Goal: Task Accomplishment & Management: Use online tool/utility

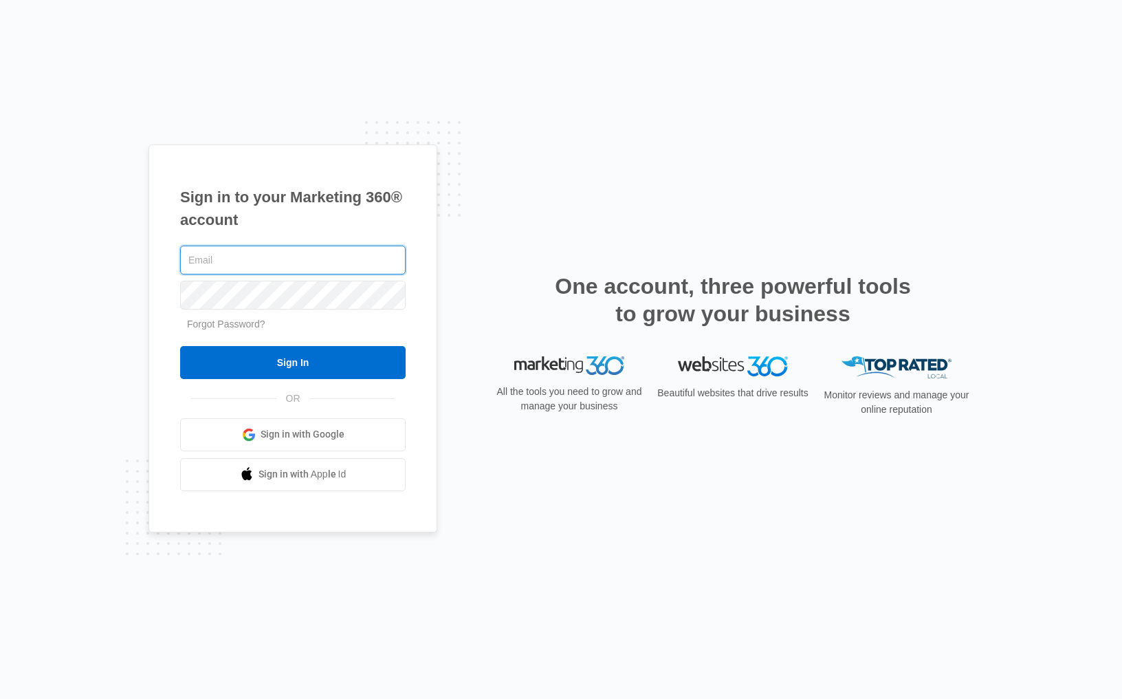
click at [250, 257] on input "text" at bounding box center [293, 259] width 226 height 29
type input "[PERSON_NAME][EMAIL_ADDRESS][PERSON_NAME][DOMAIN_NAME]"
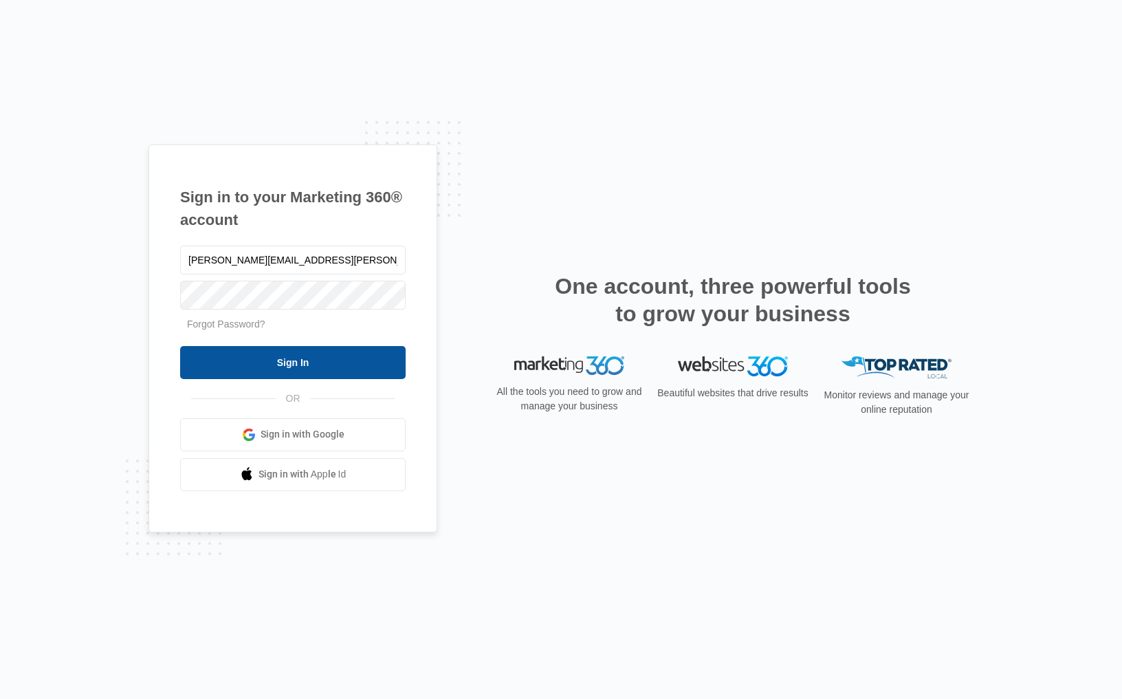
click at [295, 360] on input "Sign In" at bounding box center [293, 362] width 226 height 33
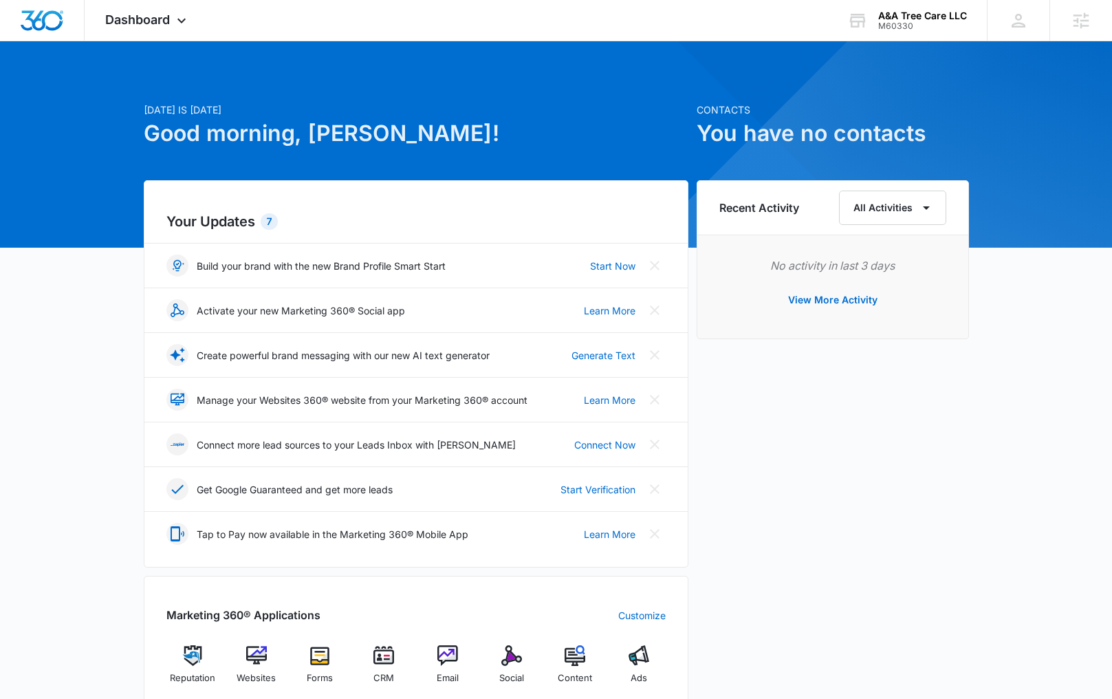
drag, startPoint x: 179, startPoint y: 25, endPoint x: 182, endPoint y: 45, distance: 20.0
click at [179, 25] on icon at bounding box center [181, 20] width 17 height 17
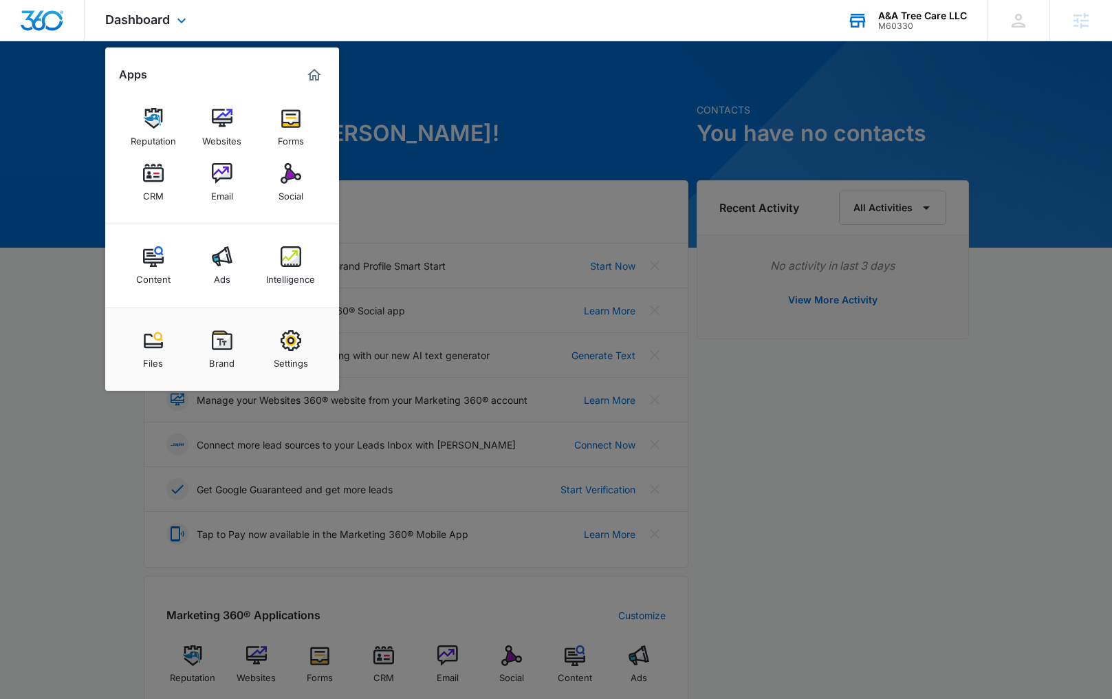
click at [902, 36] on div "A&A Tree Care LLC M60330 Your Accounts View All" at bounding box center [907, 20] width 160 height 41
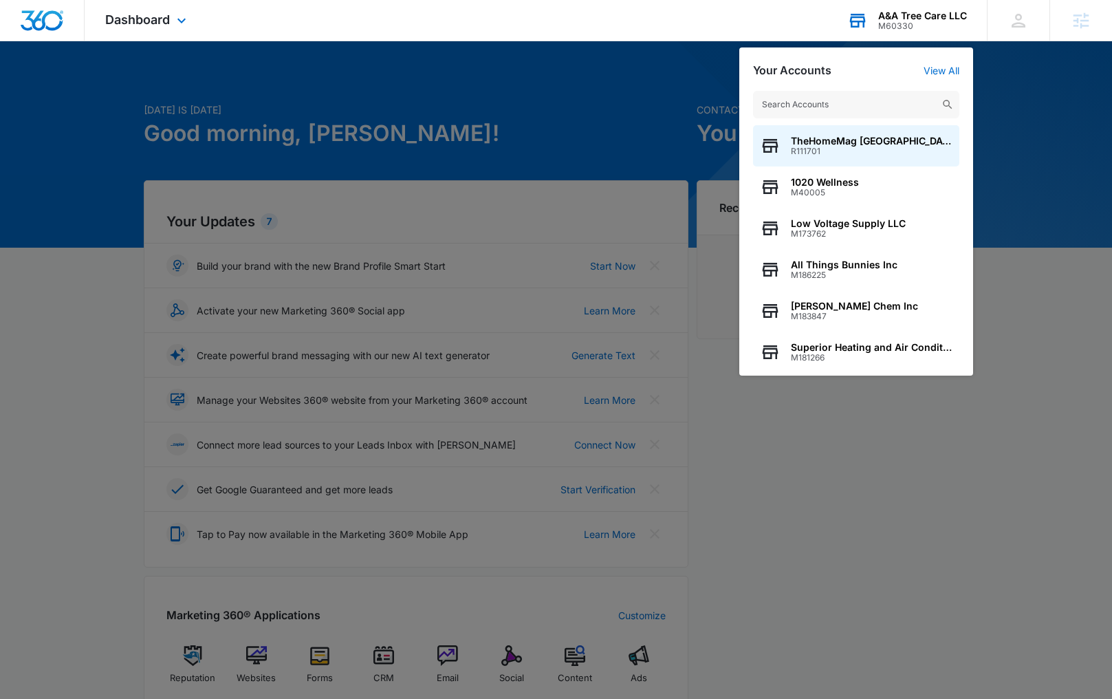
click at [792, 102] on input "text" at bounding box center [856, 105] width 206 height 28
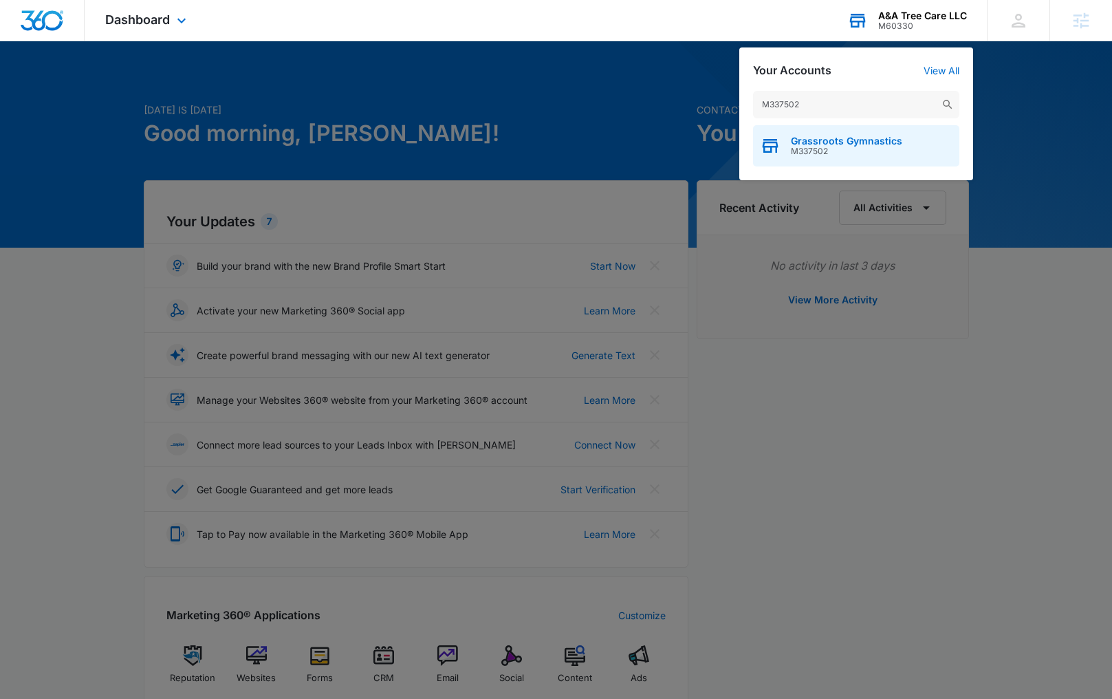
type input "M337502"
click at [809, 155] on span "M337502" at bounding box center [846, 151] width 111 height 10
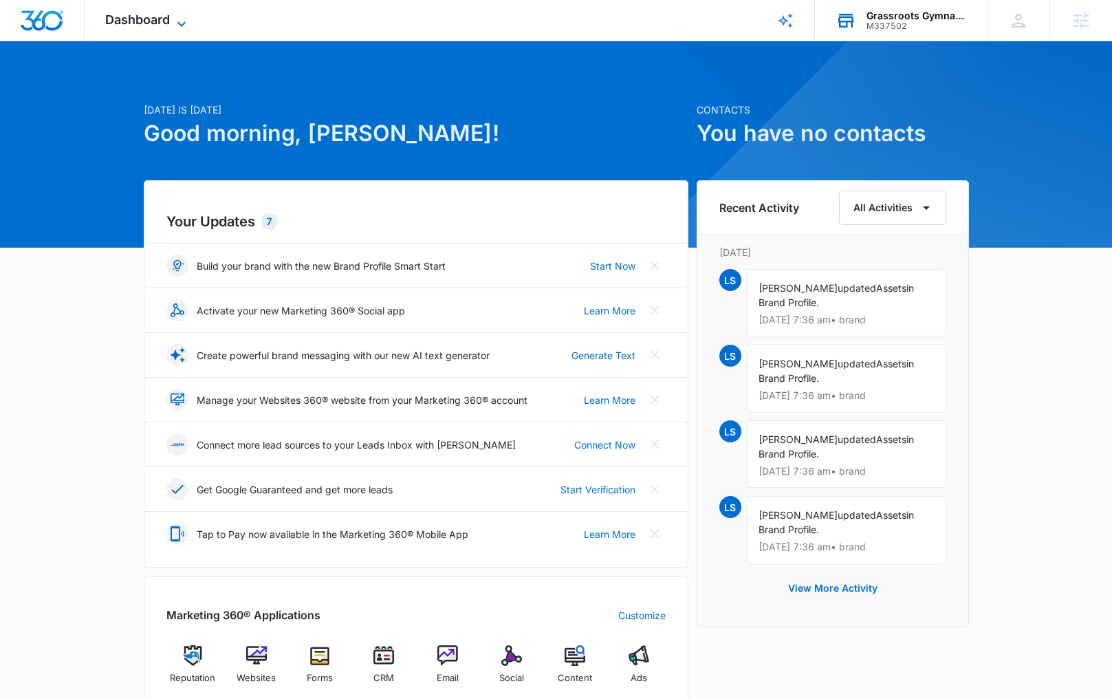
click at [151, 19] on span "Dashboard" at bounding box center [137, 19] width 65 height 14
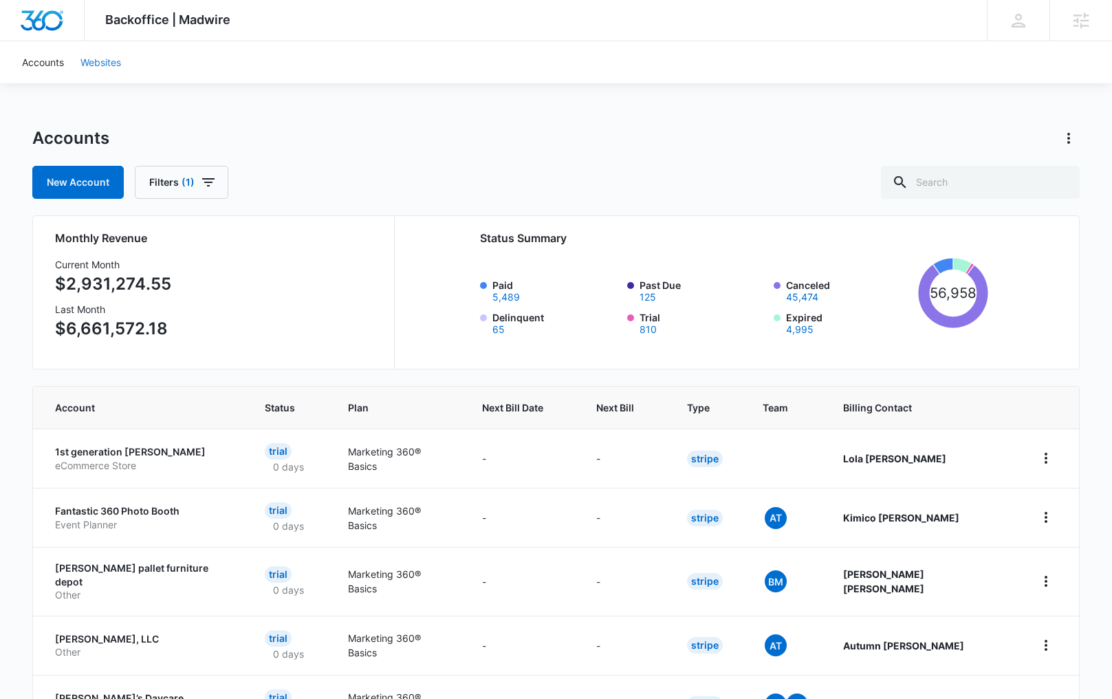
click at [99, 71] on link "Websites" at bounding box center [100, 62] width 57 height 42
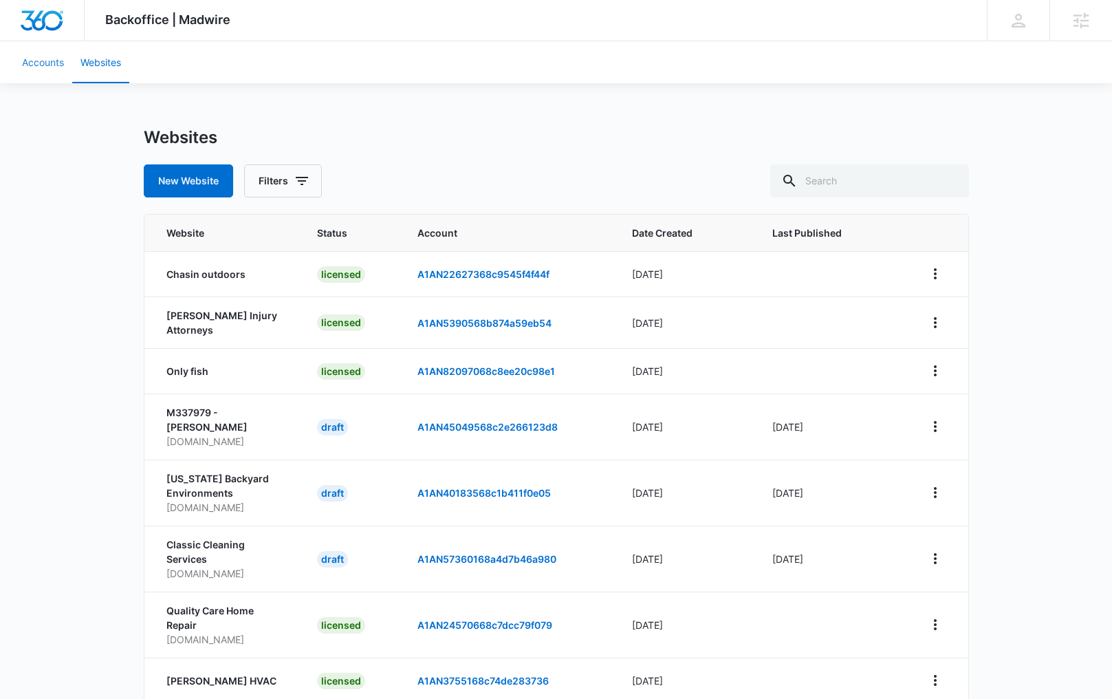
click at [19, 65] on link "Accounts" at bounding box center [43, 62] width 58 height 42
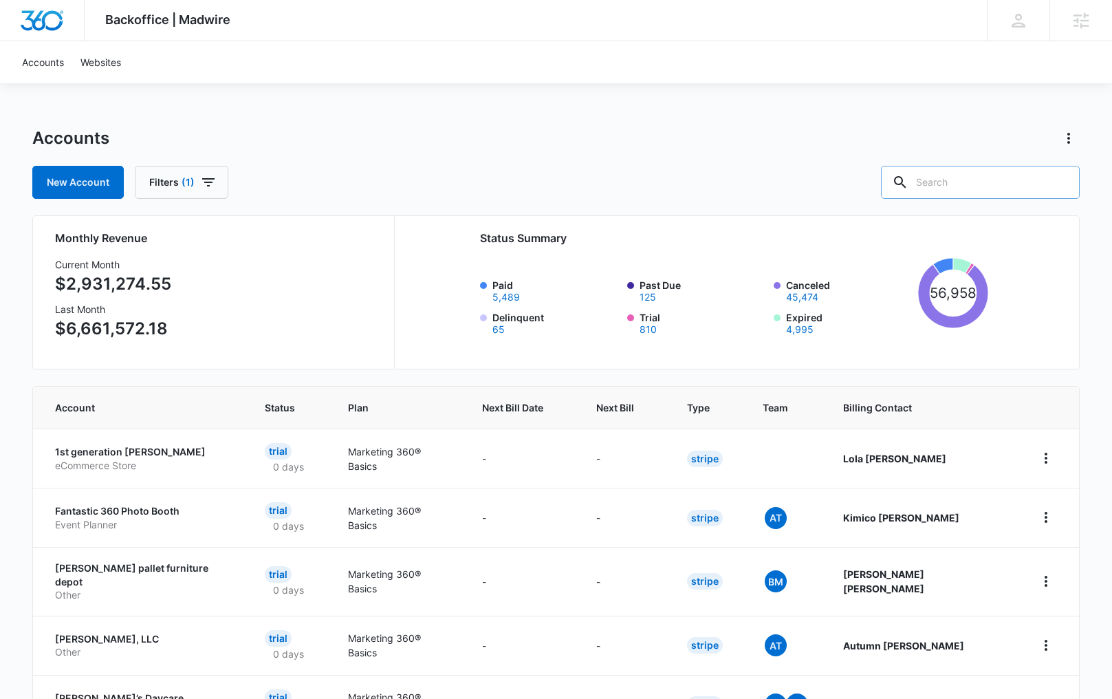
click at [1016, 196] on input "text" at bounding box center [980, 182] width 199 height 33
paste input "M337502"
type input "M337502"
click at [1017, 180] on input "M337502" at bounding box center [969, 182] width 219 height 33
click at [1003, 179] on input "M337502" at bounding box center [969, 182] width 219 height 33
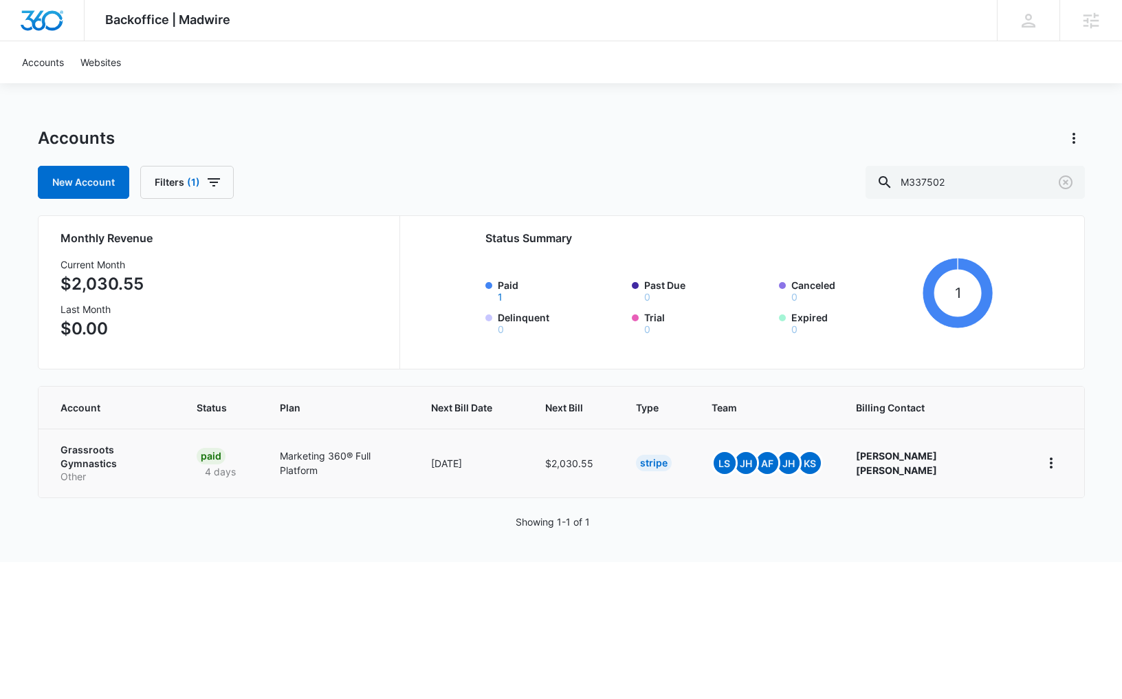
click at [133, 452] on p "Grassroots Gymnastics" at bounding box center [113, 456] width 104 height 27
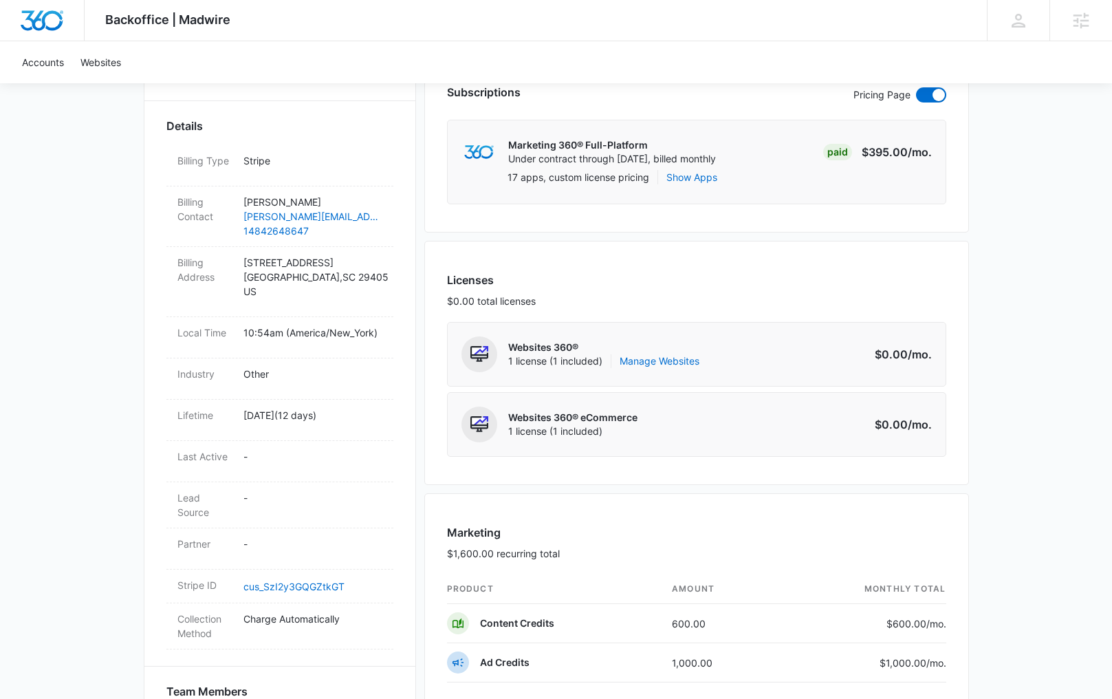
scroll to position [470, 0]
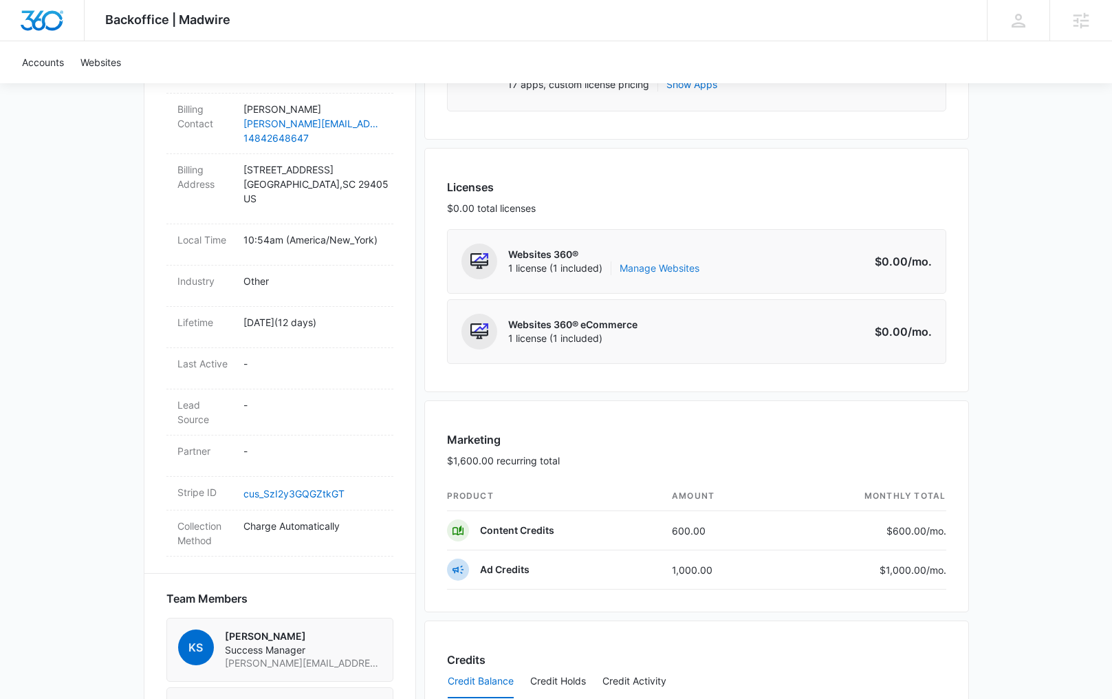
click at [677, 263] on link "Manage Websites" at bounding box center [660, 268] width 80 height 14
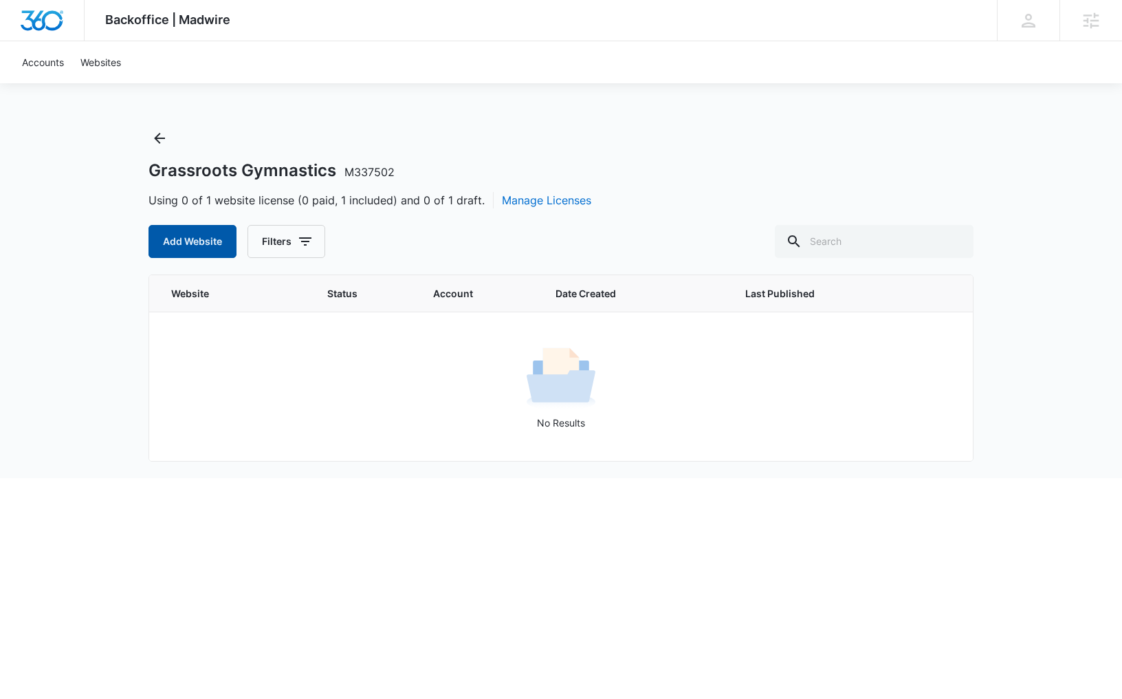
click at [209, 247] on button "Add Website" at bounding box center [193, 241] width 88 height 33
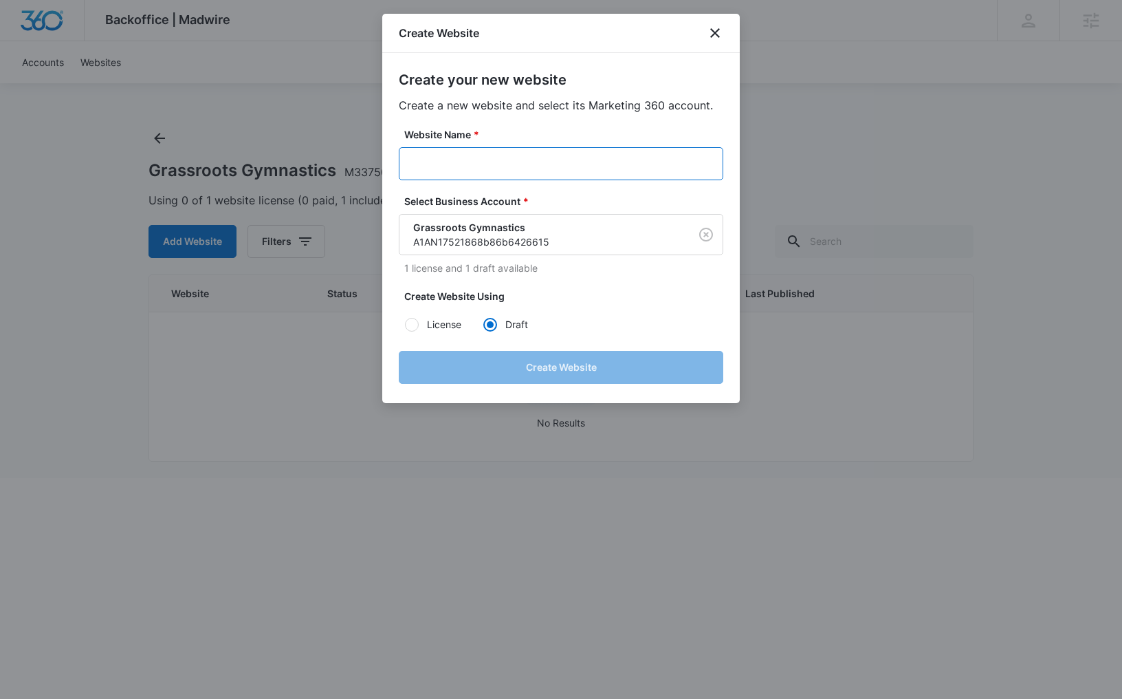
click at [508, 164] on input "Website Name *" at bounding box center [561, 163] width 325 height 33
paste input "Grassroots Gymnastics"
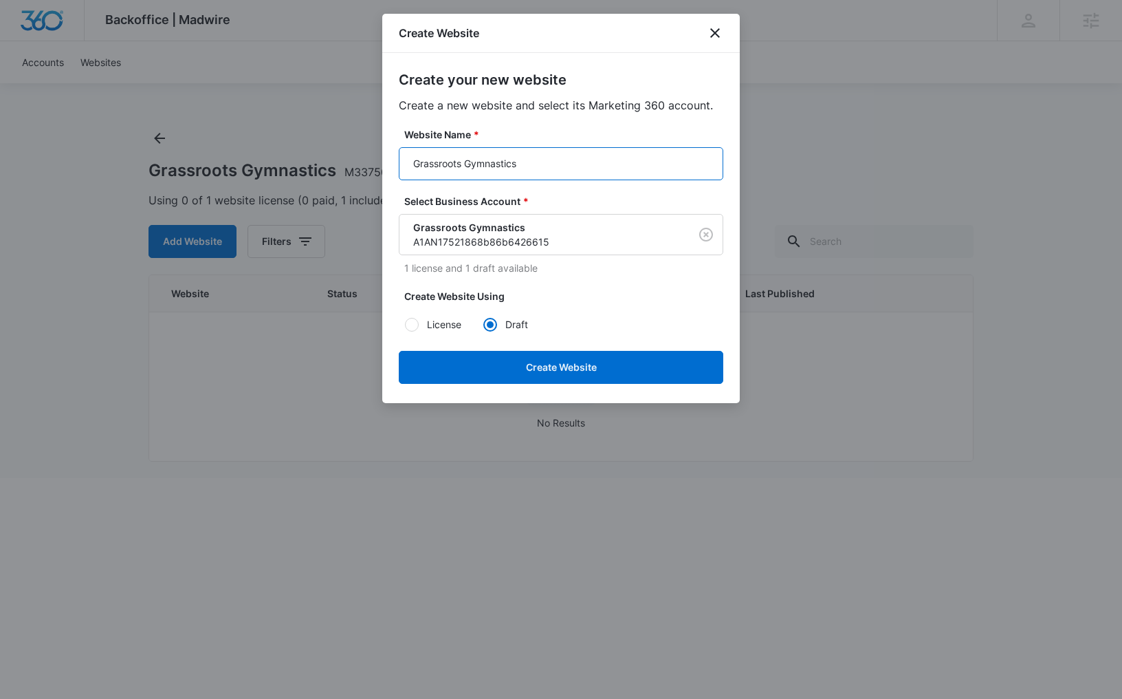
click at [414, 164] on input "Grassroots Gymnastics" at bounding box center [561, 163] width 325 height 33
paste input "M337502"
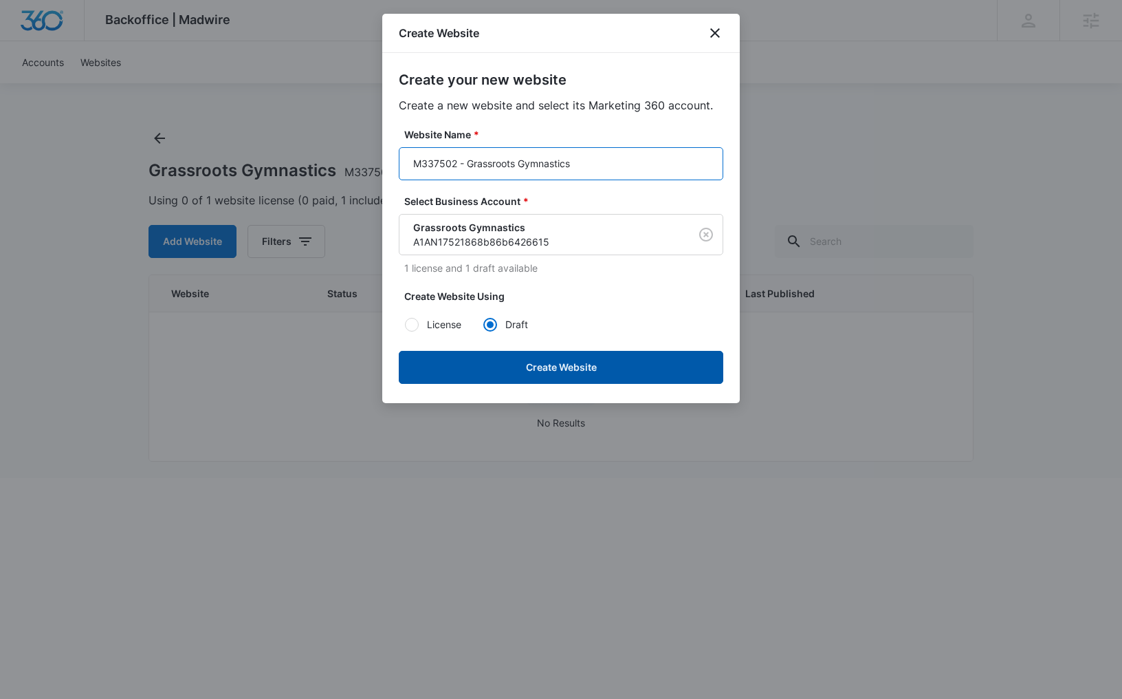
type input "M337502 - Grassroots Gymnastics"
click at [556, 370] on button "Create Website" at bounding box center [561, 367] width 325 height 33
